Goal: Navigation & Orientation: Find specific page/section

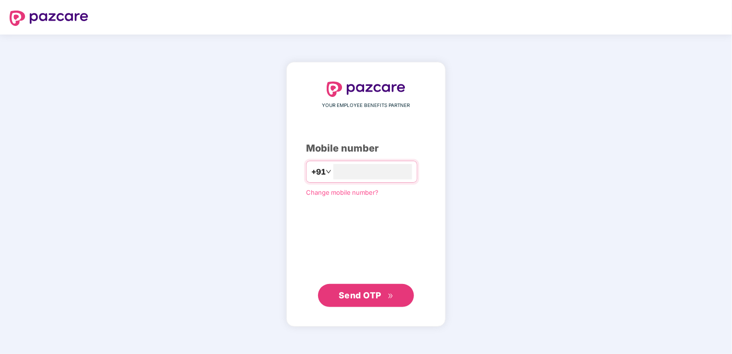
type input "**********"
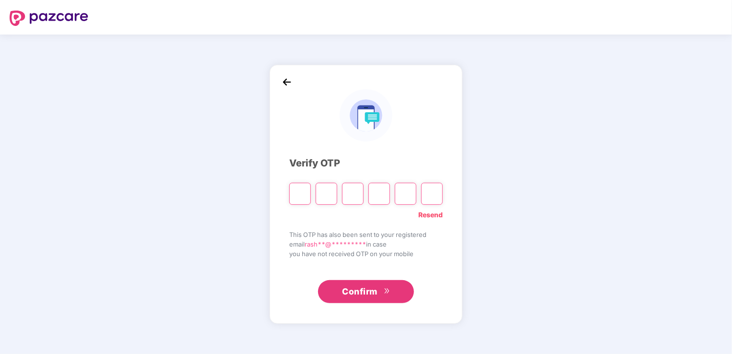
type input "*"
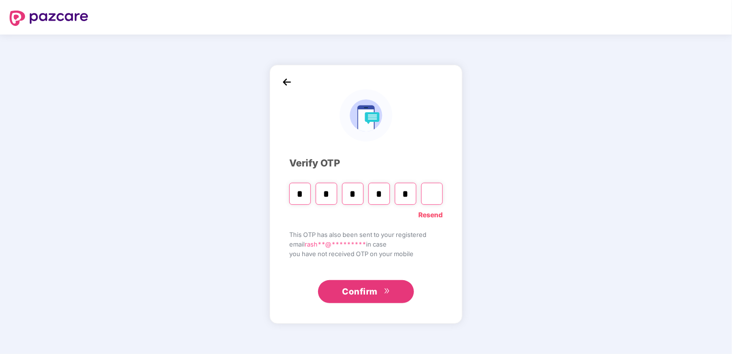
type input "*"
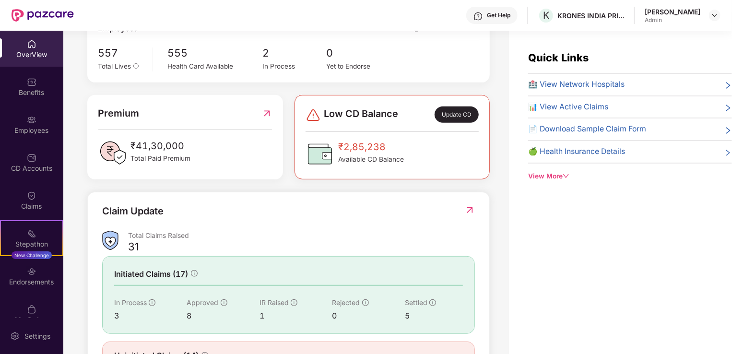
scroll to position [235, 0]
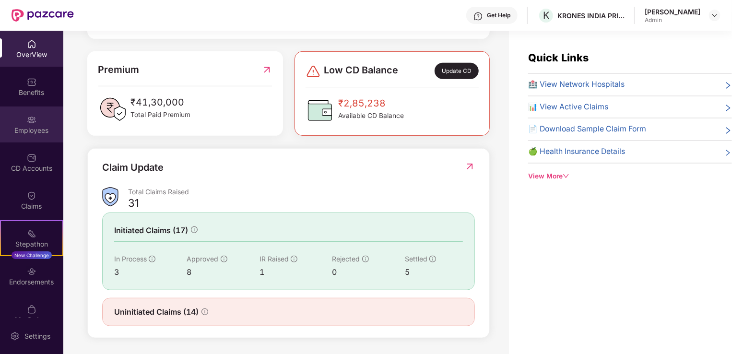
click at [20, 121] on div "Employees" at bounding box center [31, 124] width 63 height 36
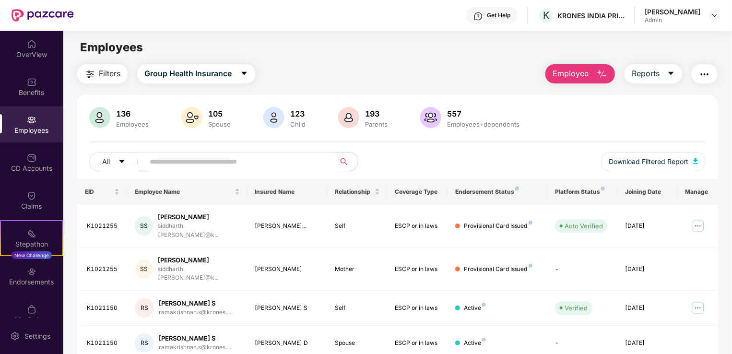
click at [179, 164] on input "text" at bounding box center [236, 161] width 172 height 14
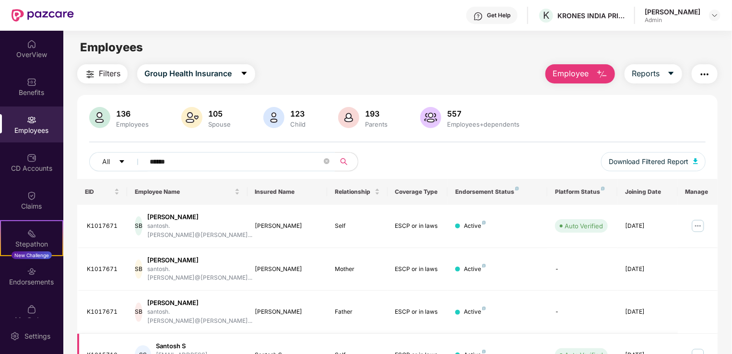
type input "******"
click at [694, 347] on img at bounding box center [697, 354] width 15 height 15
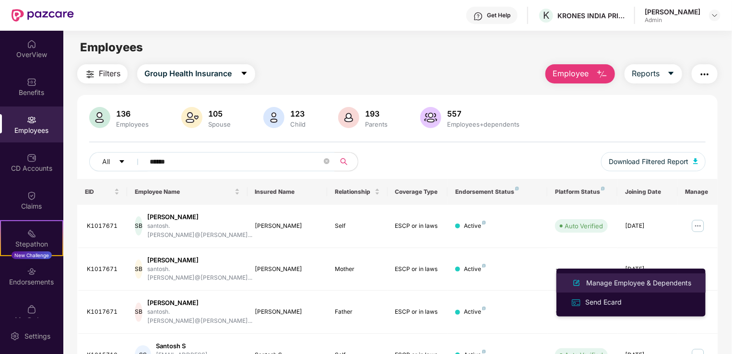
click at [634, 284] on div "Manage Employee & Dependents" at bounding box center [638, 283] width 109 height 11
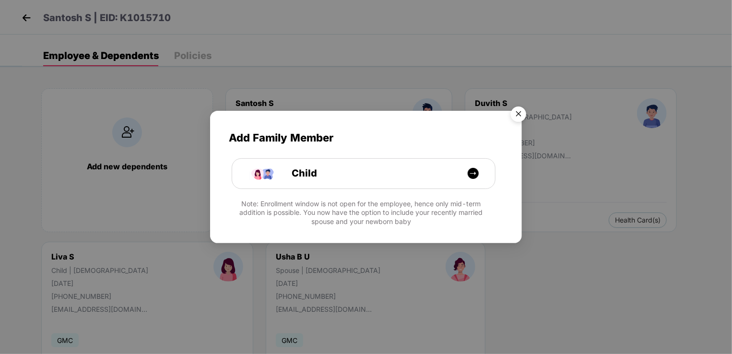
click at [520, 114] on img "Close" at bounding box center [518, 115] width 27 height 27
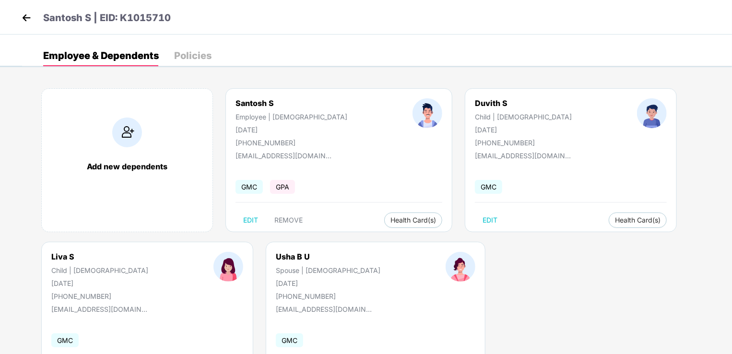
click at [27, 19] on img at bounding box center [26, 18] width 14 height 14
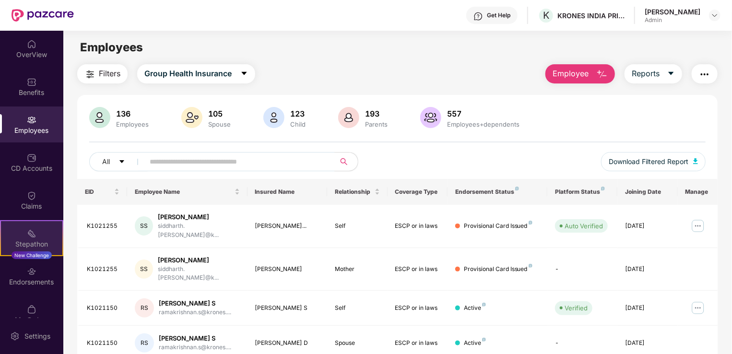
click at [28, 240] on div "Stepathon" at bounding box center [31, 244] width 61 height 10
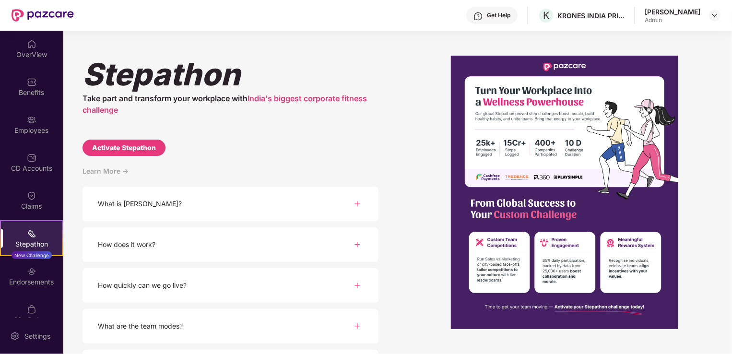
click at [357, 244] on img at bounding box center [358, 245] width 12 height 12
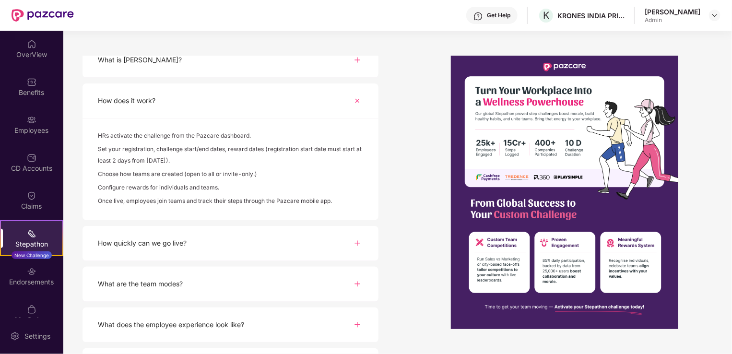
scroll to position [178, 0]
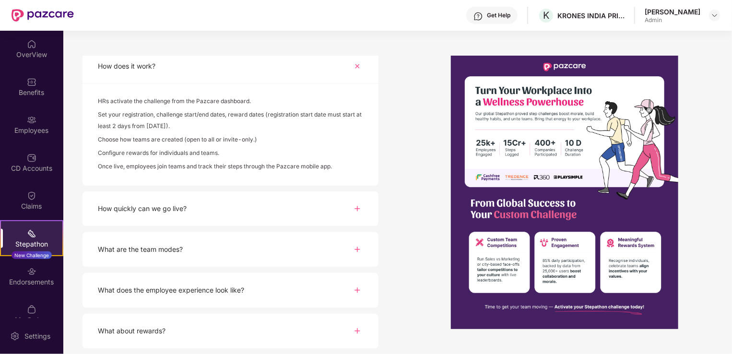
click at [357, 290] on img at bounding box center [358, 290] width 12 height 12
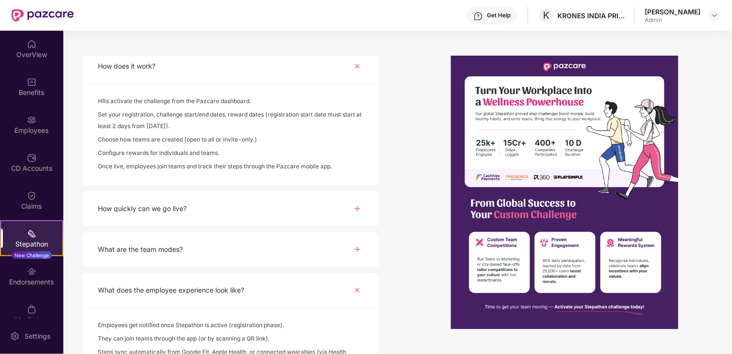
scroll to position [267, 0]
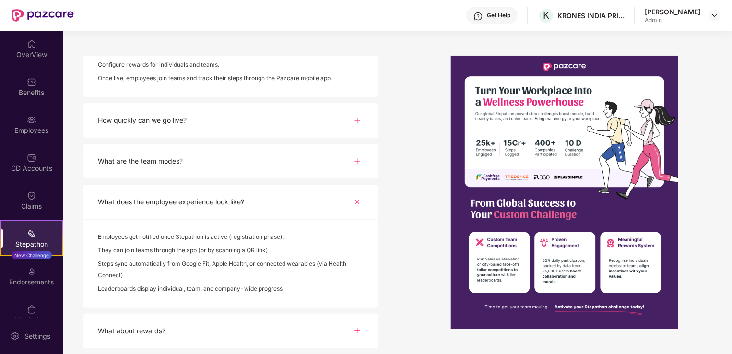
click at [355, 331] on img at bounding box center [358, 331] width 12 height 12
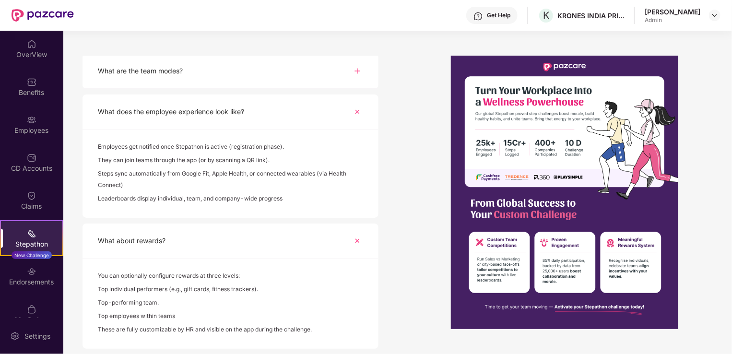
scroll to position [165, 0]
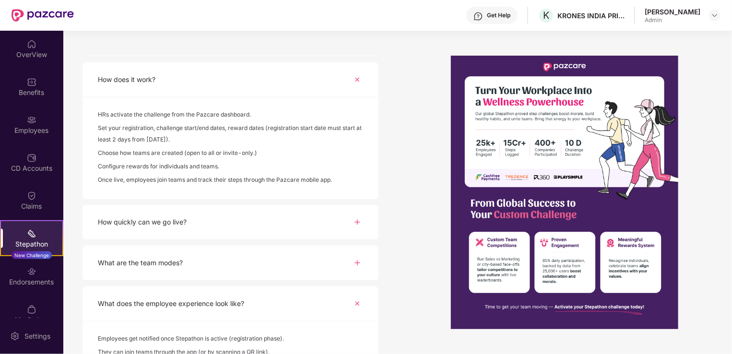
click at [356, 263] on img at bounding box center [358, 263] width 12 height 12
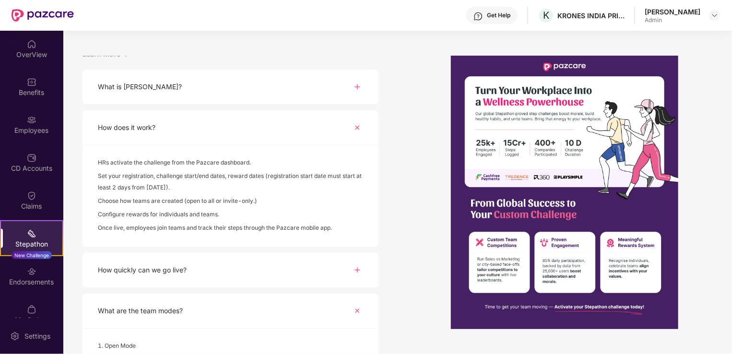
scroll to position [0, 0]
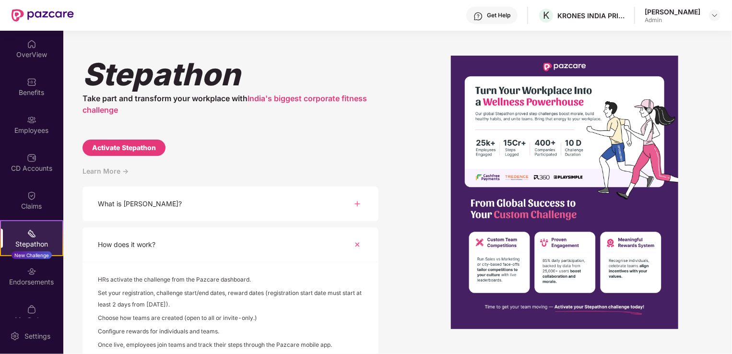
click at [359, 202] on img at bounding box center [358, 204] width 12 height 12
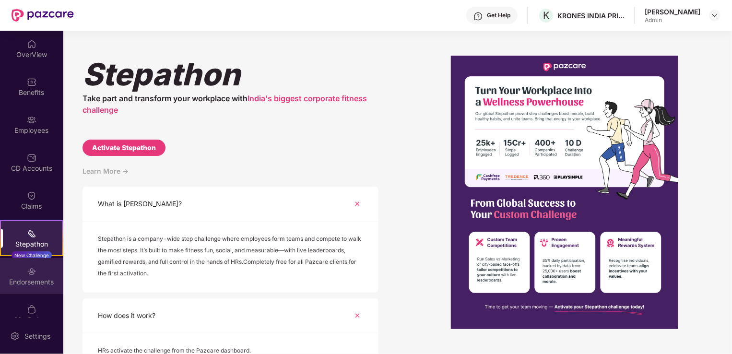
scroll to position [15, 0]
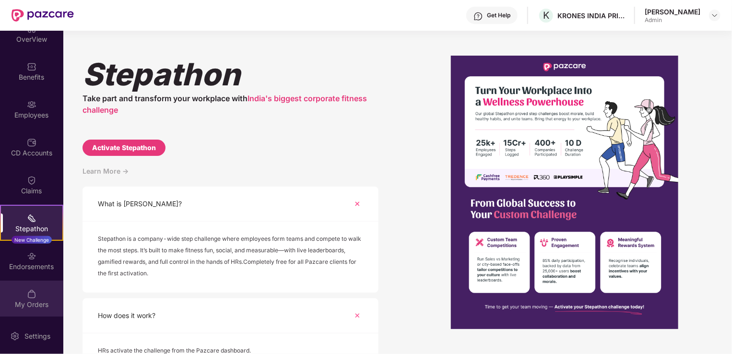
click at [29, 304] on div "My Orders" at bounding box center [31, 305] width 63 height 10
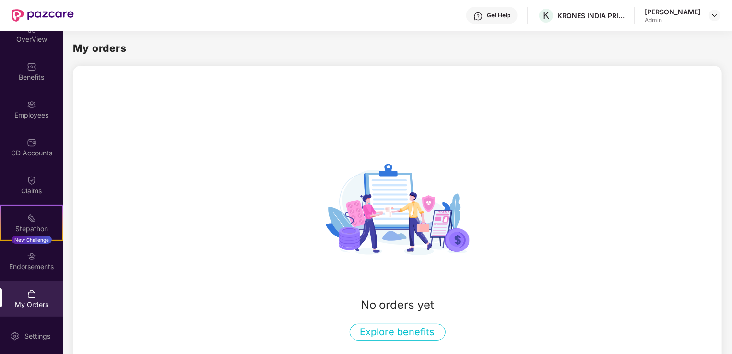
click at [369, 335] on button "Explore benefits" at bounding box center [398, 332] width 96 height 17
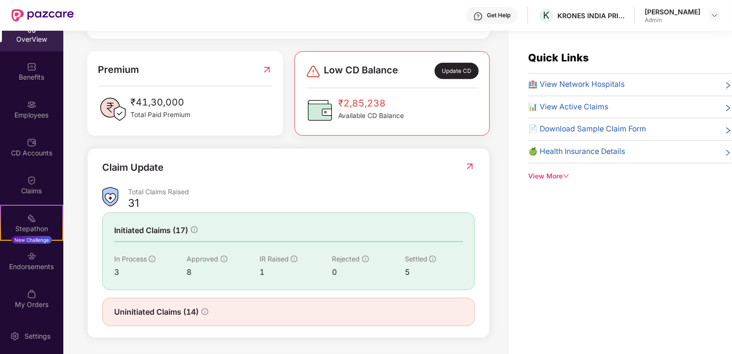
scroll to position [0, 0]
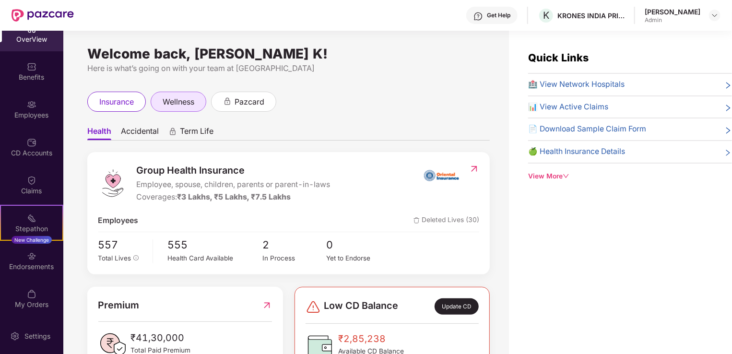
click at [174, 104] on span "wellness" at bounding box center [179, 102] width 32 height 12
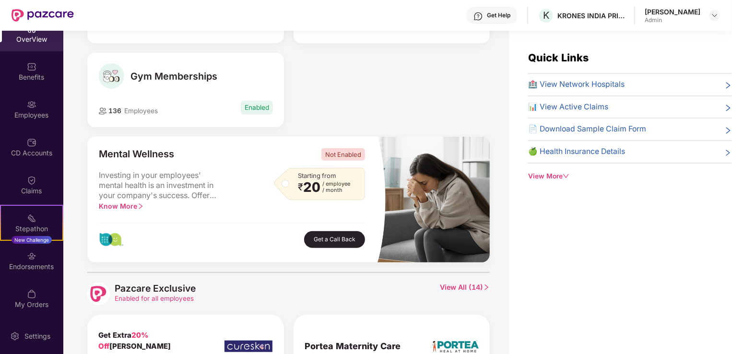
scroll to position [88, 0]
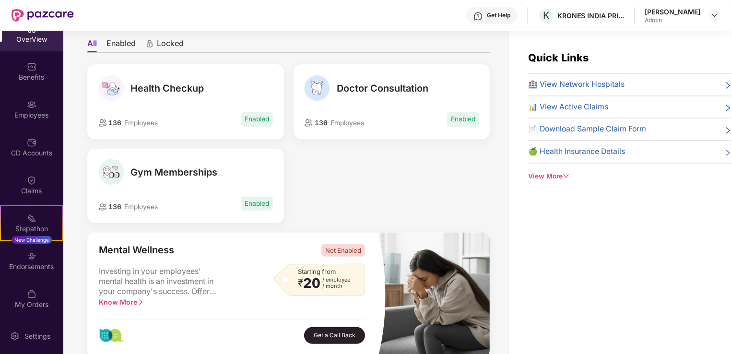
click at [178, 176] on span "Gym Memberships" at bounding box center [174, 172] width 87 height 12
click at [110, 174] on img at bounding box center [111, 172] width 26 height 26
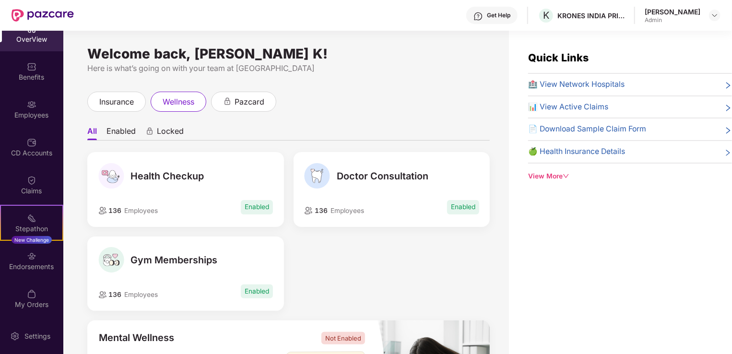
click at [121, 132] on li "Enabled" at bounding box center [120, 133] width 29 height 14
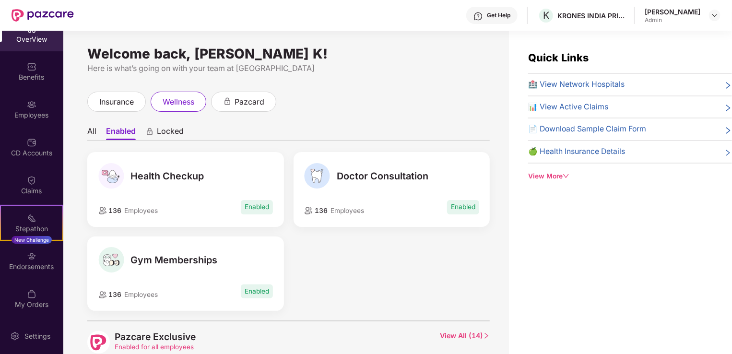
scroll to position [96, 0]
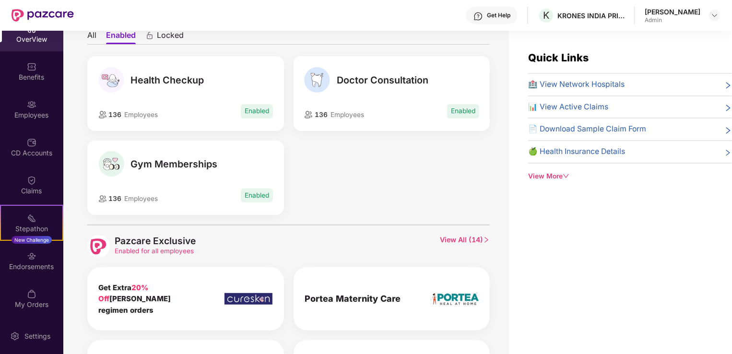
click at [252, 198] on span "Enabled" at bounding box center [257, 195] width 32 height 14
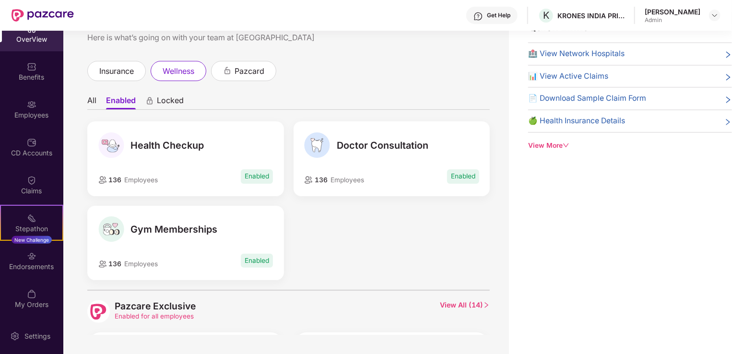
scroll to position [0, 0]
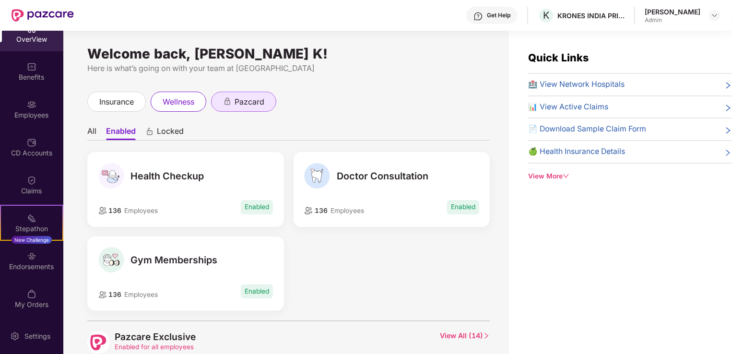
click at [243, 104] on span "pazcard" at bounding box center [250, 102] width 30 height 12
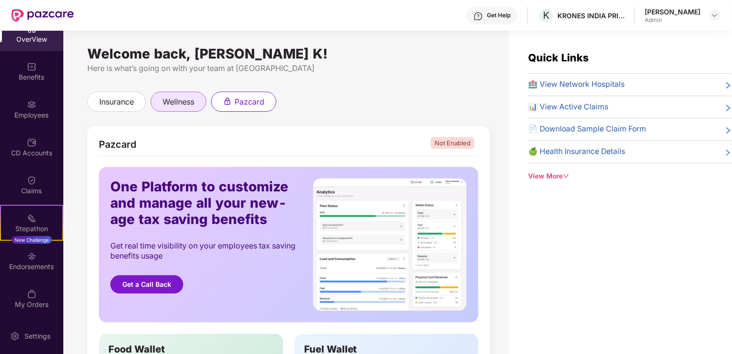
click at [175, 103] on span "wellness" at bounding box center [179, 102] width 32 height 12
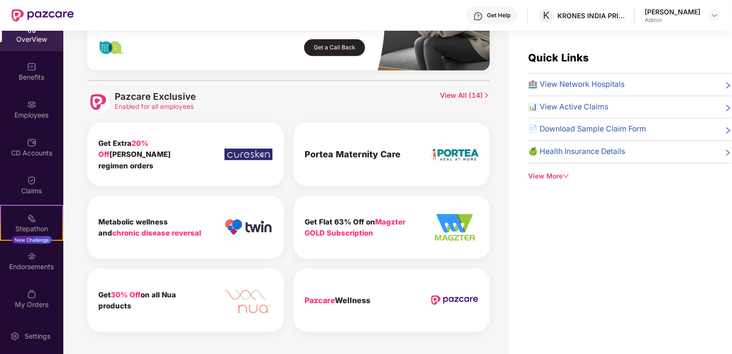
scroll to position [31, 0]
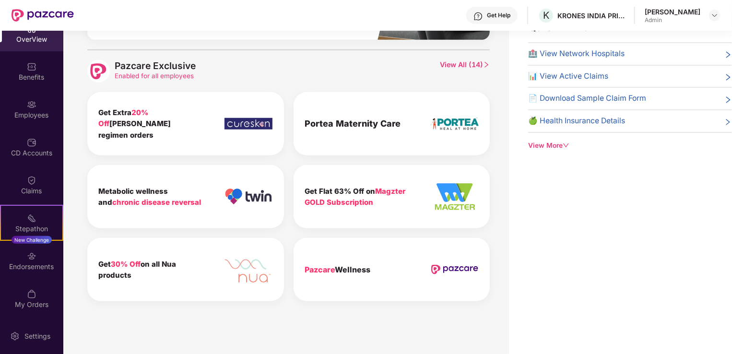
click at [450, 265] on img at bounding box center [455, 270] width 48 height 10
click at [350, 265] on b "Pazcare Wellness" at bounding box center [338, 270] width 66 height 10
click at [352, 265] on b "Pazcare Wellness" at bounding box center [338, 270] width 66 height 10
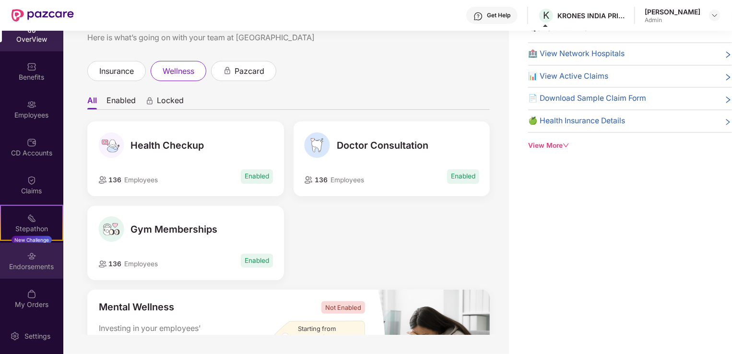
scroll to position [0, 0]
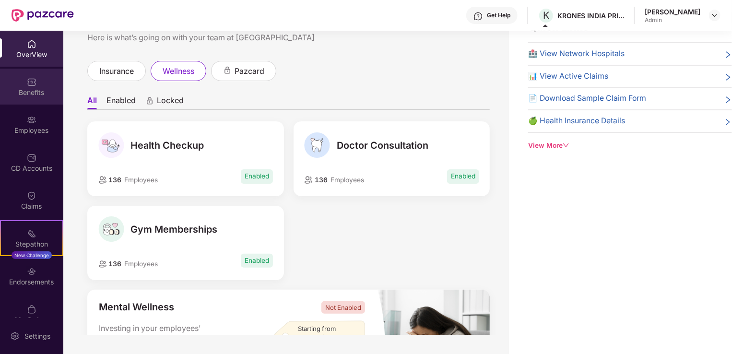
click at [31, 91] on div "Benefits" at bounding box center [31, 93] width 63 height 10
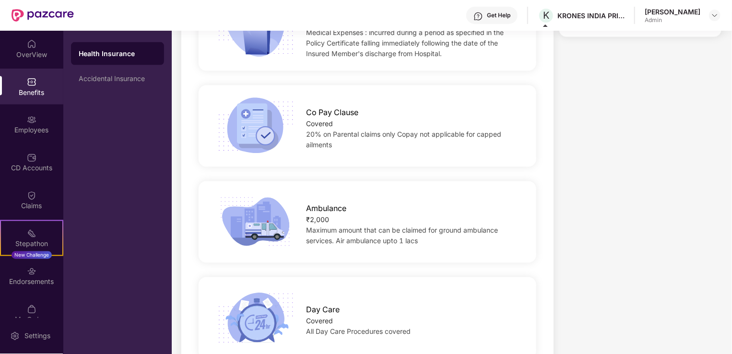
scroll to position [584, 0]
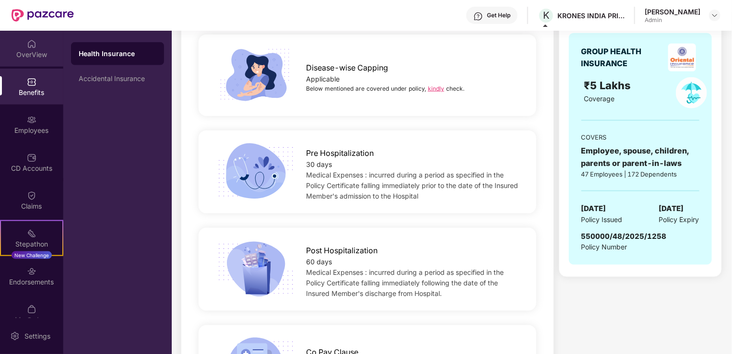
click at [30, 47] on img at bounding box center [32, 44] width 10 height 10
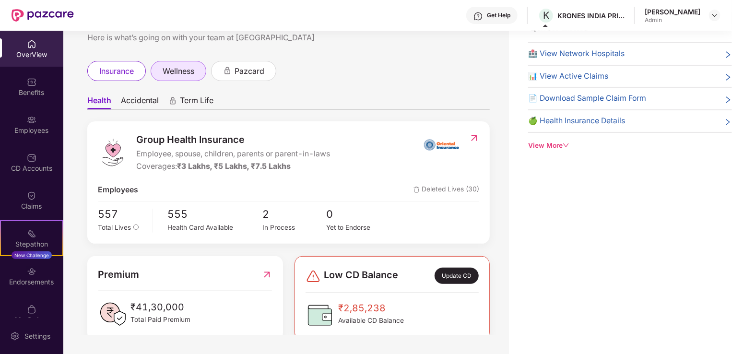
click at [169, 74] on span "wellness" at bounding box center [179, 71] width 32 height 12
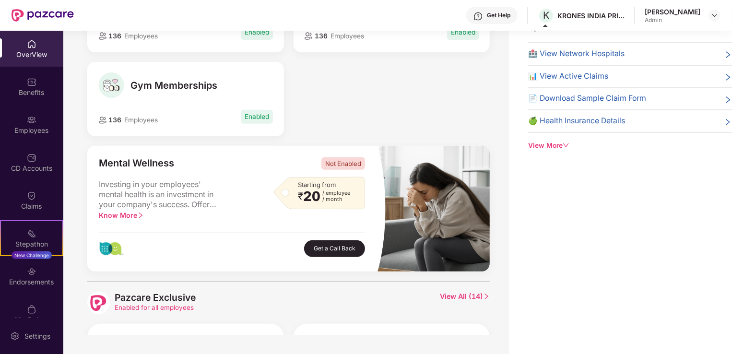
scroll to position [288, 0]
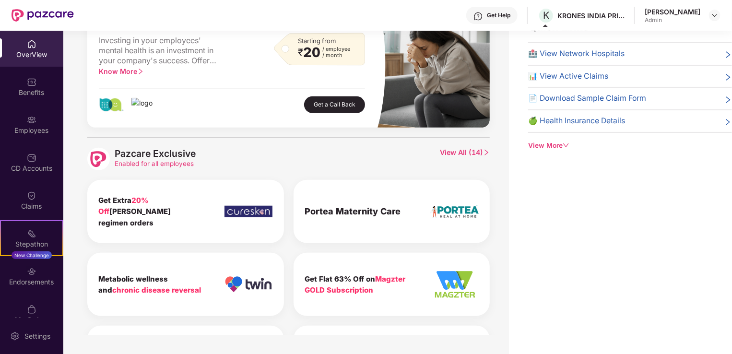
click at [448, 153] on span "View All ( 14 )" at bounding box center [465, 159] width 50 height 23
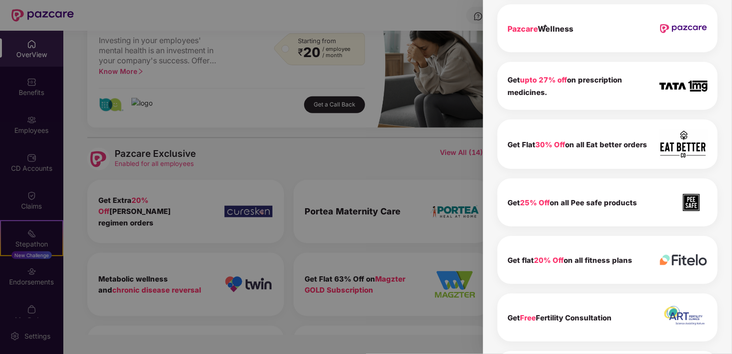
scroll to position [558, 0]
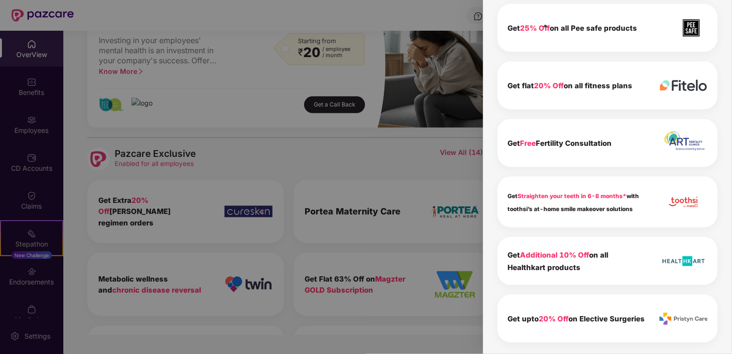
click at [559, 212] on b "Get Straighten your teeth in 6-8 months* with toothsi’s at-home smile makeover …" at bounding box center [572, 202] width 131 height 20
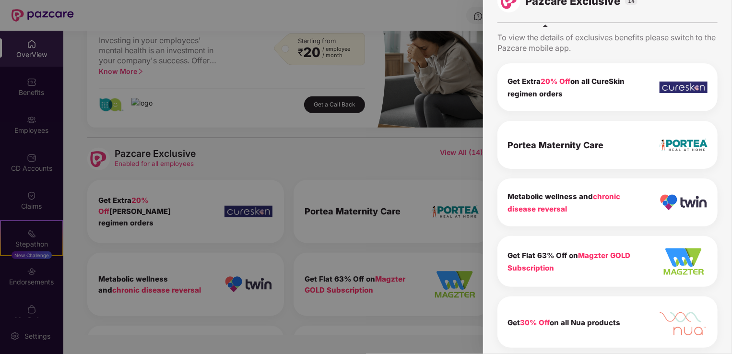
scroll to position [0, 0]
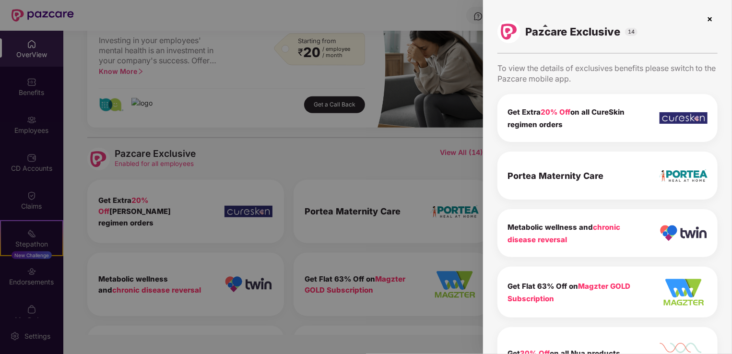
click at [706, 18] on img at bounding box center [709, 19] width 15 height 15
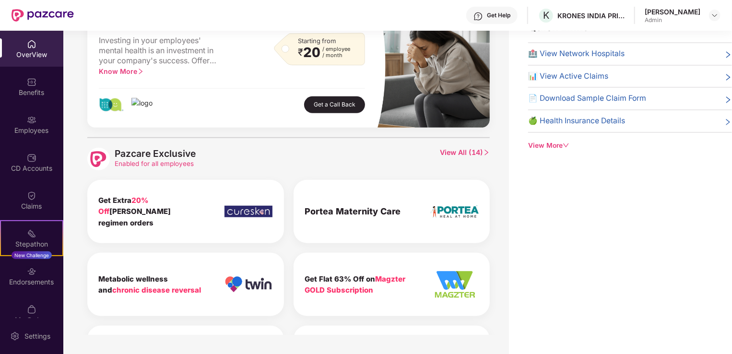
click at [541, 148] on div "View More" at bounding box center [630, 146] width 204 height 11
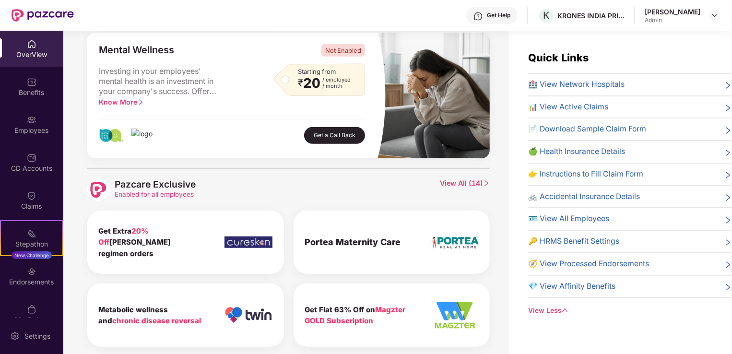
click at [555, 284] on span "💎 View Affinity Benefits" at bounding box center [571, 287] width 87 height 12
click at [725, 286] on icon "right" at bounding box center [728, 287] width 8 height 8
click at [575, 285] on span "💎 View Affinity Benefits" at bounding box center [571, 287] width 87 height 12
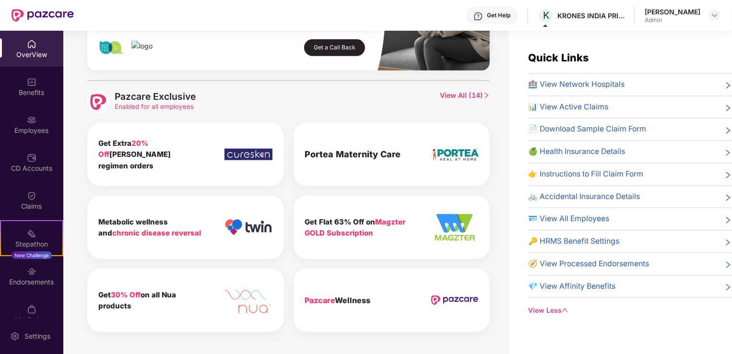
click at [341, 296] on b "Pazcare Wellness" at bounding box center [338, 300] width 66 height 10
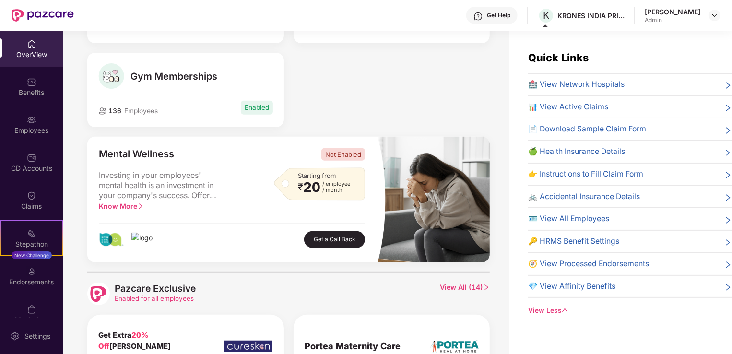
scroll to position [0, 0]
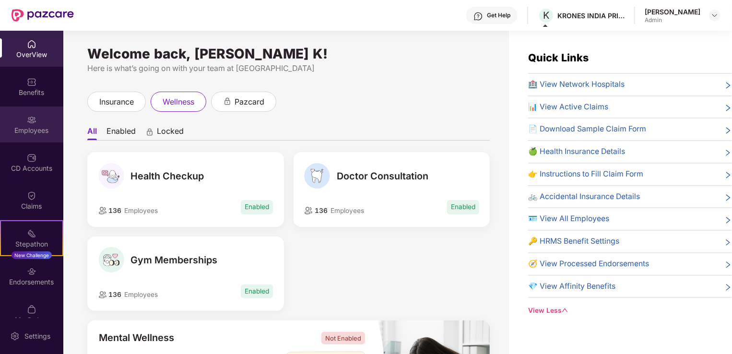
click at [28, 119] on img at bounding box center [32, 120] width 10 height 10
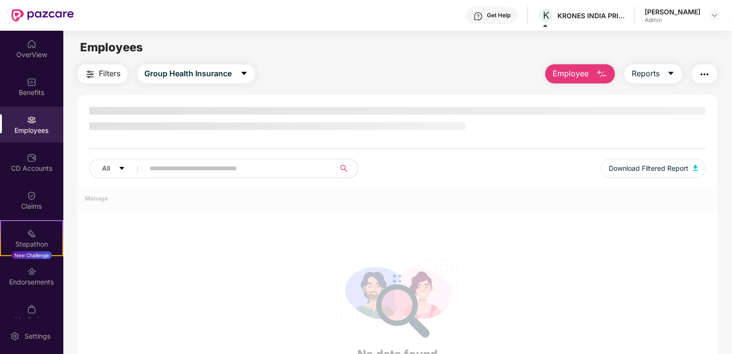
click at [174, 168] on span at bounding box center [236, 168] width 197 height 19
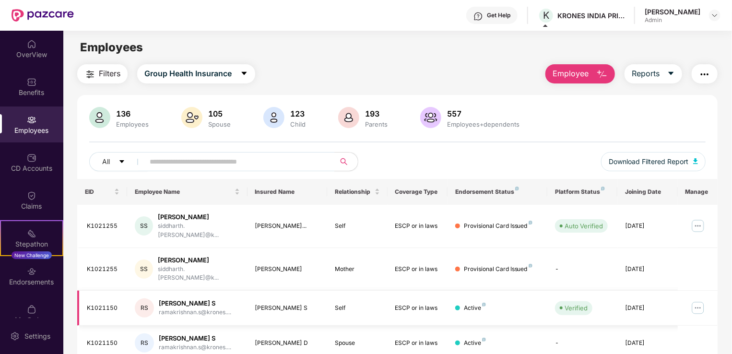
click at [698, 300] on img at bounding box center [697, 307] width 15 height 15
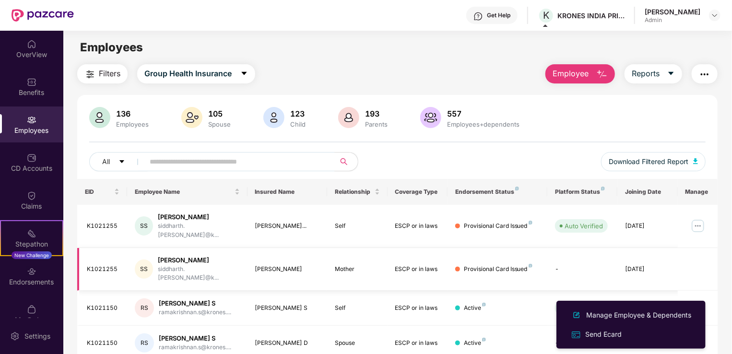
scroll to position [96, 0]
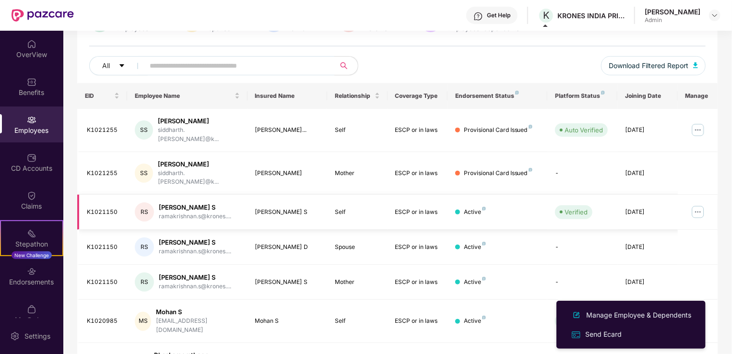
click at [695, 204] on img at bounding box center [697, 211] width 15 height 15
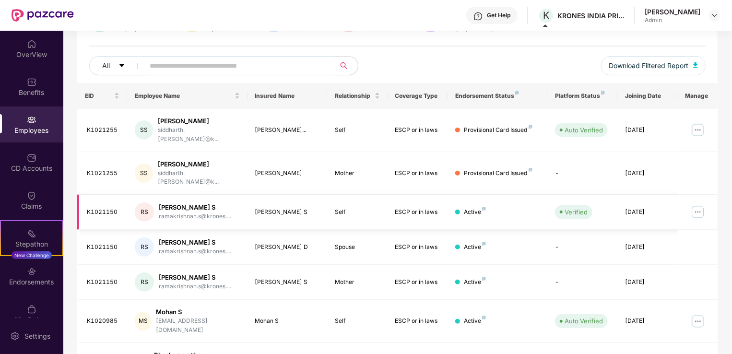
click at [695, 204] on img at bounding box center [697, 211] width 15 height 15
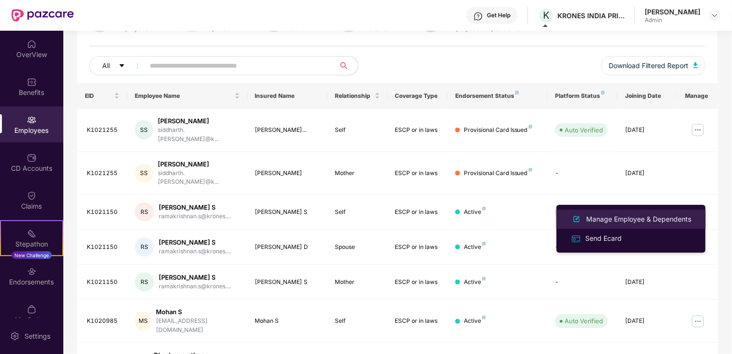
click at [603, 218] on div "Manage Employee & Dependents" at bounding box center [638, 219] width 109 height 11
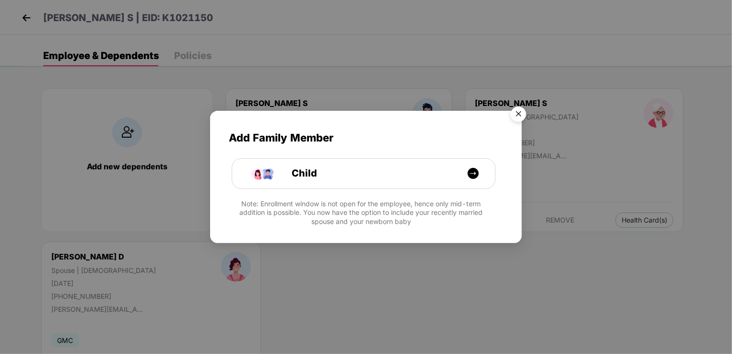
click at [517, 116] on img "Close" at bounding box center [518, 115] width 27 height 27
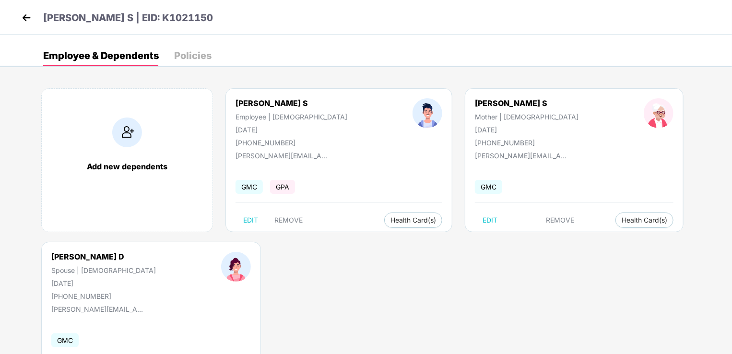
click at [179, 55] on div "Policies" at bounding box center [192, 56] width 37 height 10
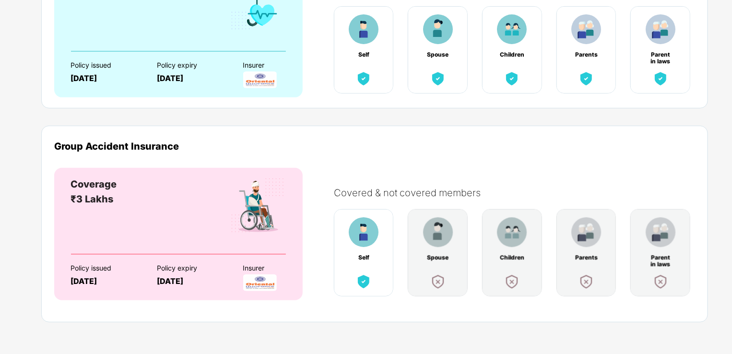
scroll to position [0, 0]
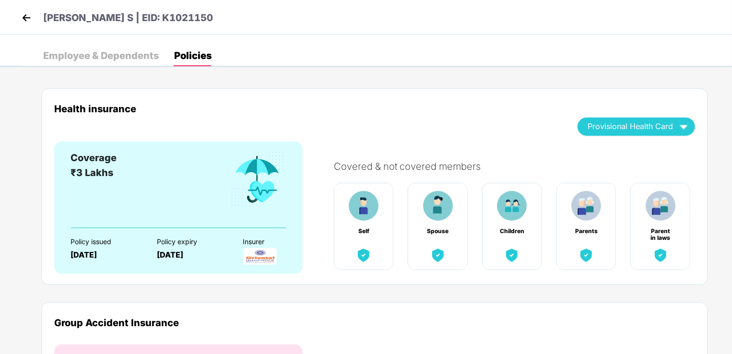
click at [27, 16] on img at bounding box center [26, 18] width 14 height 14
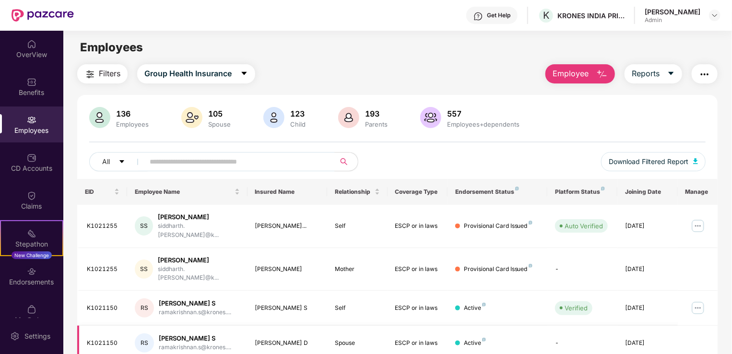
scroll to position [96, 0]
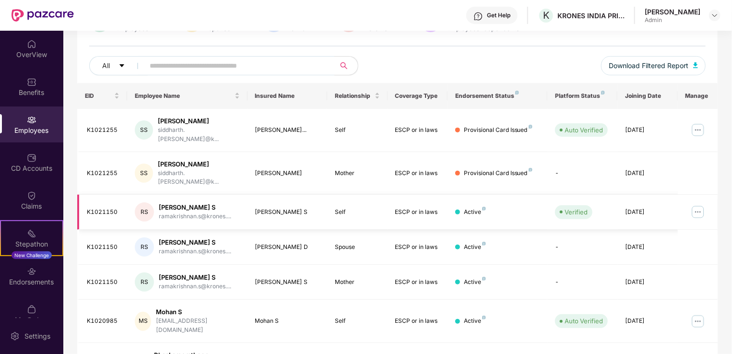
click at [696, 204] on img at bounding box center [697, 211] width 15 height 15
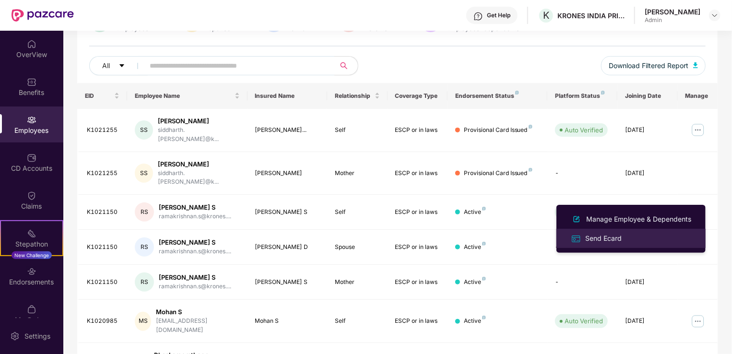
click at [609, 239] on div "Send Ecard" at bounding box center [603, 238] width 40 height 11
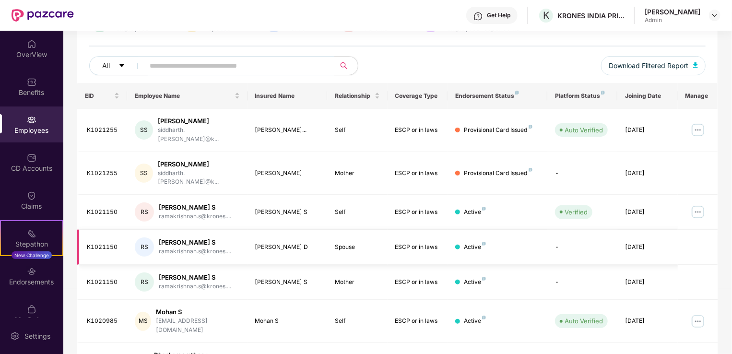
scroll to position [0, 0]
